Goal: Task Accomplishment & Management: Manage account settings

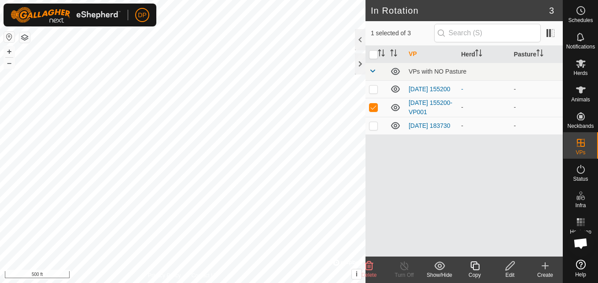
scroll to position [500, 0]
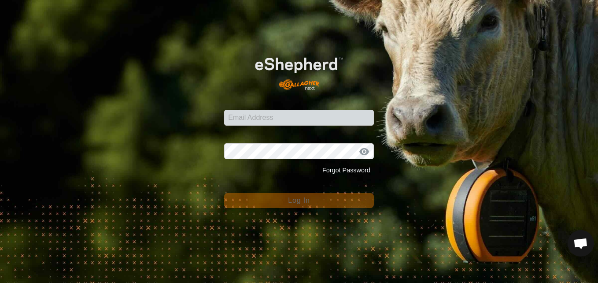
scroll to position [500, 0]
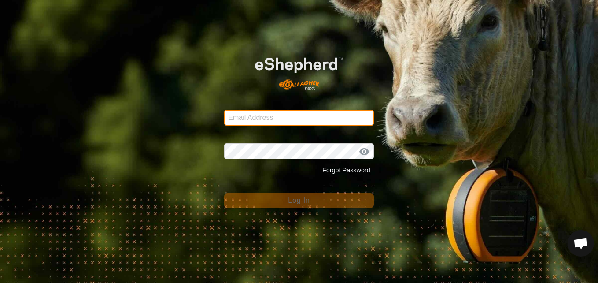
type input "[EMAIL_ADDRESS][DOMAIN_NAME]"
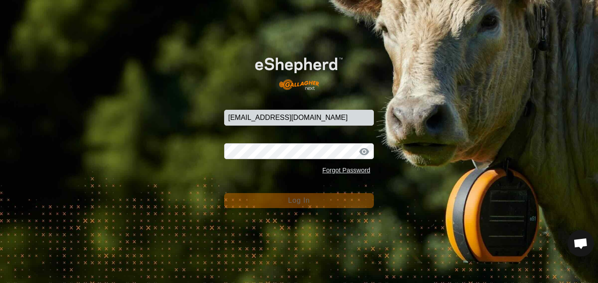
click at [363, 151] on div at bounding box center [364, 151] width 13 height 9
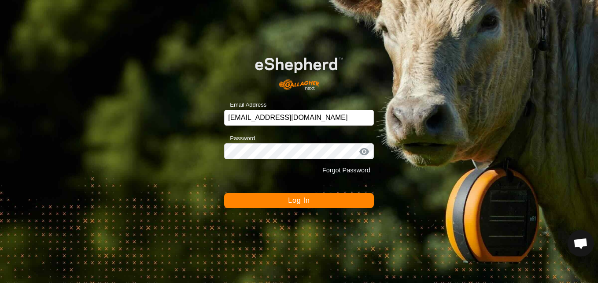
click at [335, 196] on button "Log In" at bounding box center [299, 200] width 150 height 15
